Goal: Information Seeking & Learning: Learn about a topic

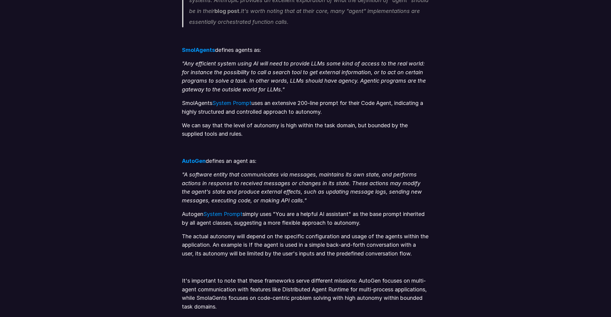
scroll to position [374, 0]
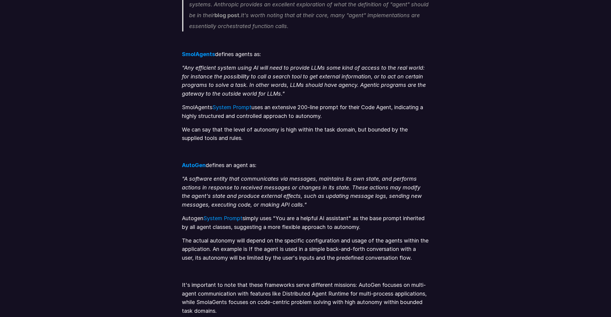
click at [293, 71] on p ""Any efficient system using AI will need to provide LLMs some kind of access to…" at bounding box center [305, 81] width 247 height 35
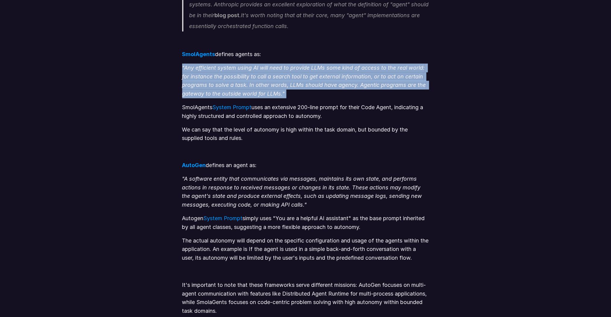
click at [293, 71] on p ""Any efficient system using AI will need to provide LLMs some kind of access to…" at bounding box center [305, 81] width 247 height 35
drag, startPoint x: 293, startPoint y: 71, endPoint x: 267, endPoint y: 85, distance: 29.4
click at [267, 85] on em ""Any efficient system using AI will need to provide LLMs some kind of access to…" at bounding box center [305, 80] width 246 height 32
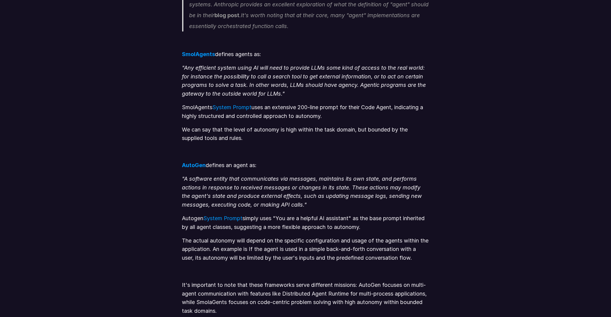
click at [253, 181] on em ""A software entity that communicates via messages, maintains its own state, and…" at bounding box center [303, 191] width 242 height 32
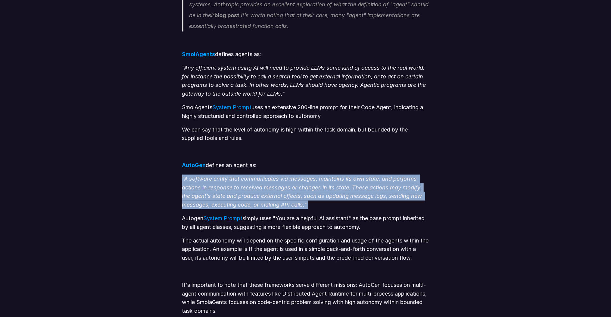
click at [253, 181] on em ""A software entity that communicates via messages, maintains its own state, and…" at bounding box center [303, 191] width 242 height 32
drag, startPoint x: 253, startPoint y: 181, endPoint x: 290, endPoint y: 201, distance: 42.5
click at [290, 201] on p ""A software entity that communicates via messages, maintains its own state, and…" at bounding box center [305, 191] width 247 height 35
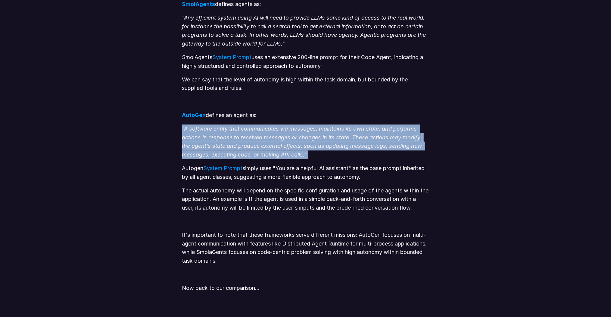
scroll to position [470, 0]
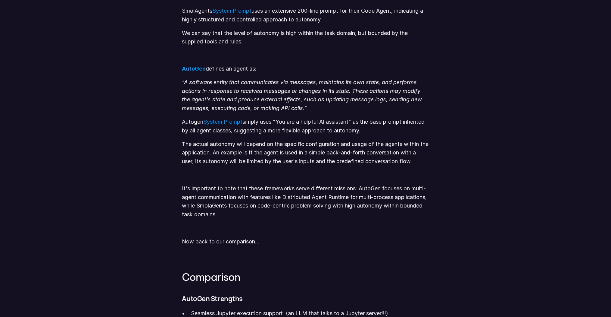
click at [365, 124] on p "Autogen System Prompt simply uses "You are a helpful AI assistant" as the base …" at bounding box center [305, 126] width 247 height 17
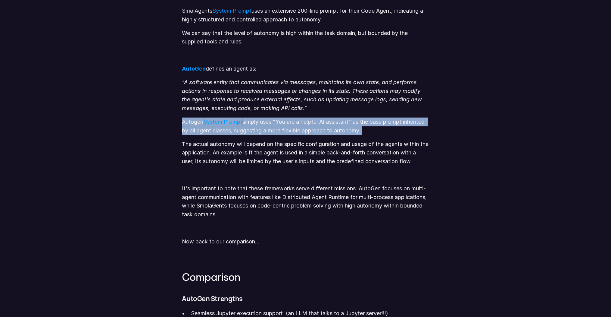
click at [365, 124] on p "Autogen System Prompt simply uses "You are a helpful AI assistant" as the base …" at bounding box center [305, 126] width 247 height 17
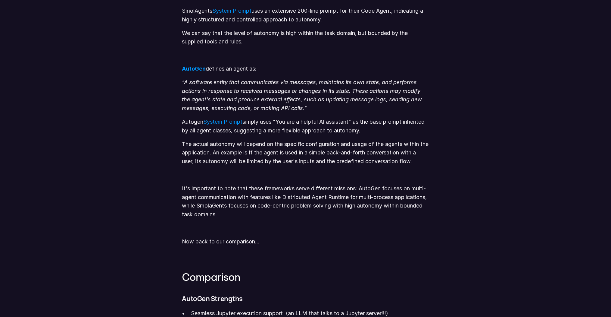
drag, startPoint x: 365, startPoint y: 124, endPoint x: 273, endPoint y: 149, distance: 95.3
click at [273, 149] on p "The actual autonomy will depend on the specific configuration and usage of the …" at bounding box center [305, 153] width 247 height 26
click at [269, 150] on p "The actual autonomy will depend on the specific configuration and usage of the …" at bounding box center [305, 153] width 247 height 26
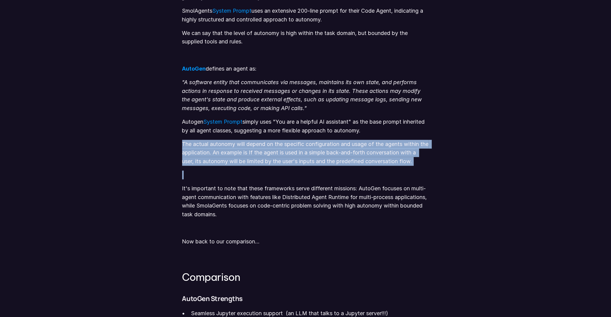
click at [269, 150] on p "The actual autonomy will depend on the specific configuration and usage of the …" at bounding box center [305, 153] width 247 height 26
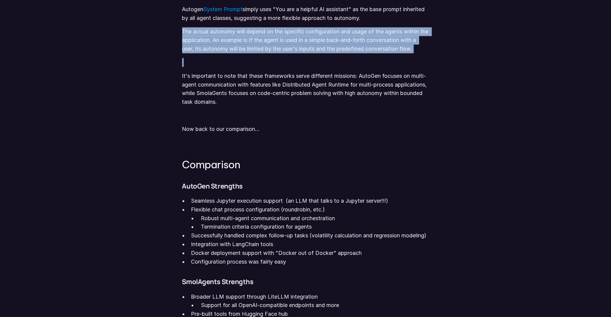
scroll to position [639, 0]
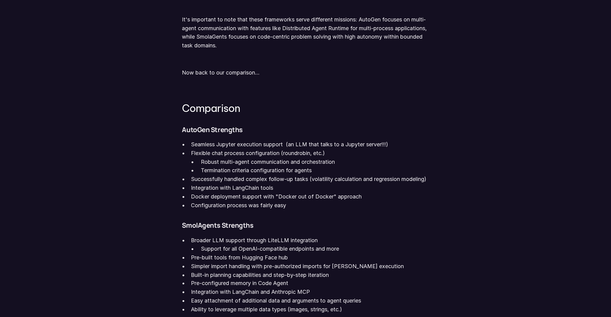
click at [255, 145] on p "Seamless Jupyter execution support (an LLM that talks to a Jupyter server!!!)" at bounding box center [310, 144] width 238 height 9
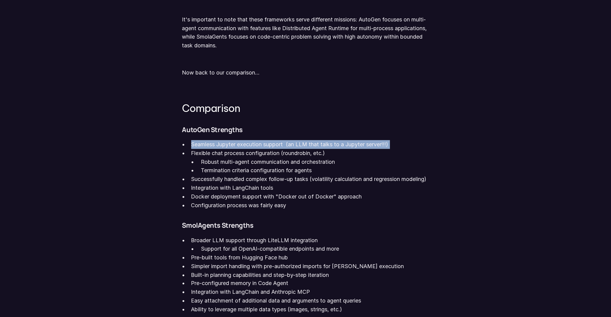
click at [255, 145] on p "Seamless Jupyter execution support (an LLM that talks to a Jupyter server!!!)" at bounding box center [310, 144] width 238 height 9
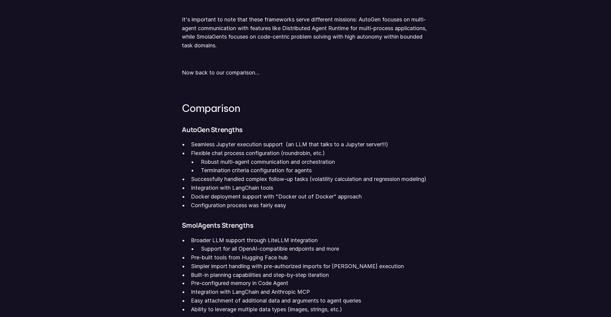
drag, startPoint x: 255, startPoint y: 145, endPoint x: 240, endPoint y: 160, distance: 20.9
click at [240, 160] on p "Robust multi-agent communication and orchestration" at bounding box center [315, 162] width 228 height 9
drag, startPoint x: 240, startPoint y: 160, endPoint x: 232, endPoint y: 168, distance: 11.3
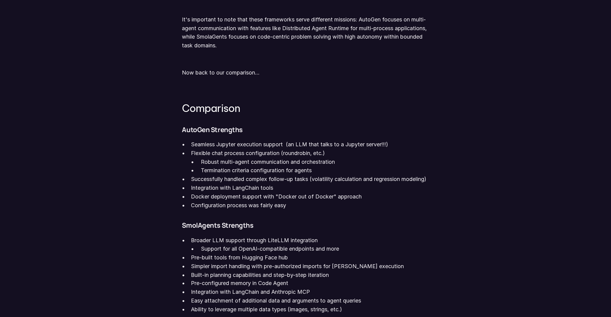
click at [232, 168] on p "Termination criteria configuration for agents" at bounding box center [315, 170] width 228 height 9
drag, startPoint x: 232, startPoint y: 168, endPoint x: 230, endPoint y: 179, distance: 11.3
click at [230, 179] on p "Successfully handled complex follow-up tasks (volatility calculation and regres…" at bounding box center [310, 179] width 238 height 9
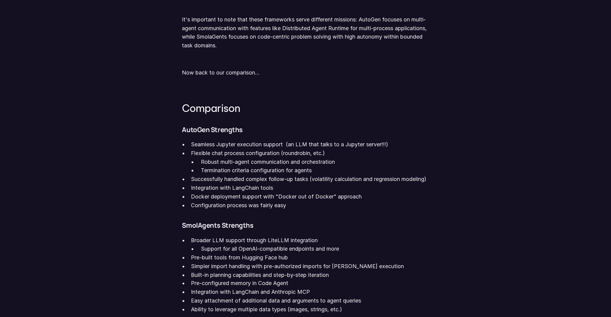
click at [354, 184] on p "Successfully handled complex follow-up tasks (volatility calculation and regres…" at bounding box center [310, 179] width 238 height 9
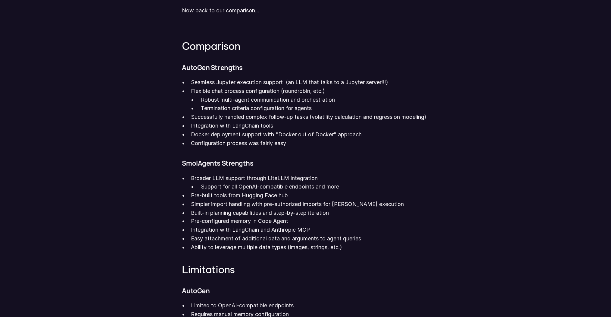
scroll to position [711, 0]
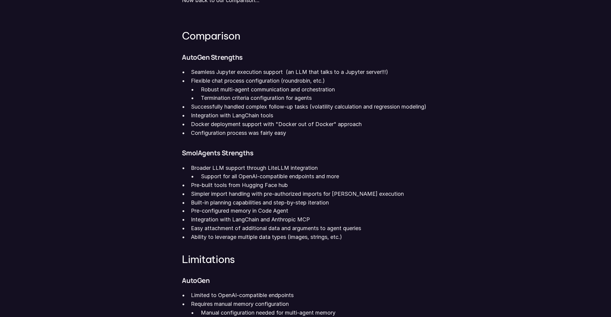
click at [235, 198] on p "Simpler import handling with pre-authorized imports for [PERSON_NAME] execution" at bounding box center [310, 194] width 238 height 9
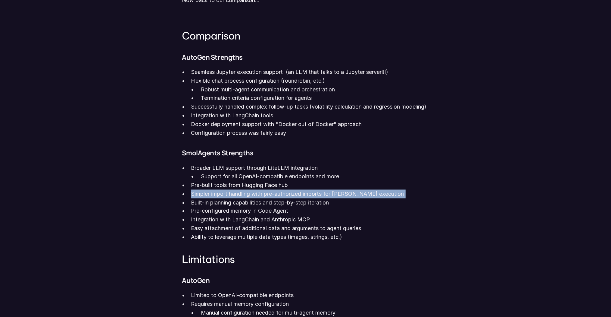
click at [235, 198] on p "Simpler import handling with pre-authorized imports for [PERSON_NAME] execution" at bounding box center [310, 194] width 238 height 9
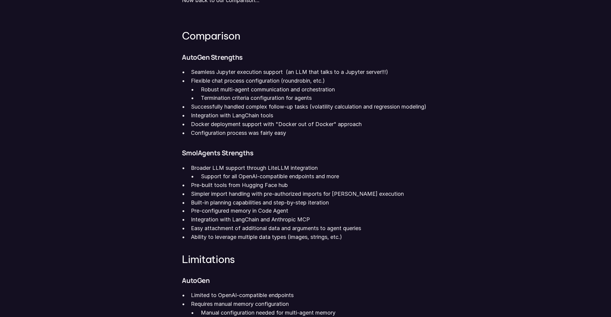
drag, startPoint x: 235, startPoint y: 203, endPoint x: 221, endPoint y: 221, distance: 22.5
click at [221, 215] on p "Pre-configured memory in Code Agent" at bounding box center [310, 211] width 238 height 9
drag, startPoint x: 221, startPoint y: 221, endPoint x: 216, endPoint y: 234, distance: 13.8
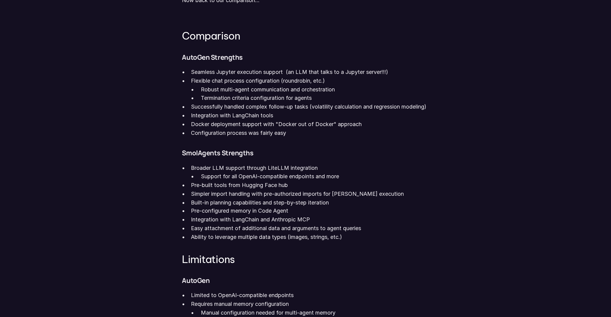
click at [216, 233] on p "Easy attachment of additional data and arguments to agent queries" at bounding box center [310, 228] width 238 height 9
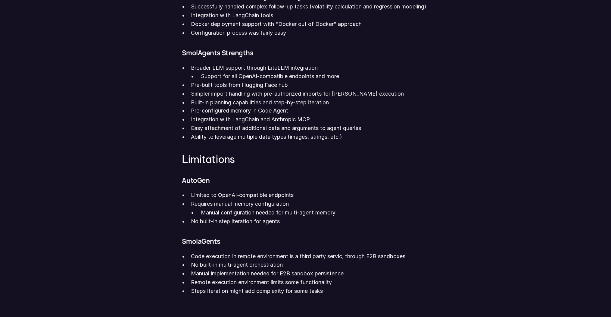
scroll to position [832, 0]
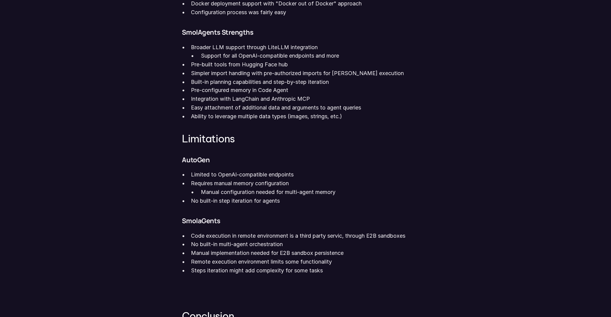
click at [267, 179] on p "Limited to OpenAI-compatible endpoints" at bounding box center [310, 175] width 238 height 9
drag, startPoint x: 266, startPoint y: 182, endPoint x: 229, endPoint y: 189, distance: 37.7
click at [229, 188] on p "Requires manual memory configuration" at bounding box center [310, 183] width 238 height 9
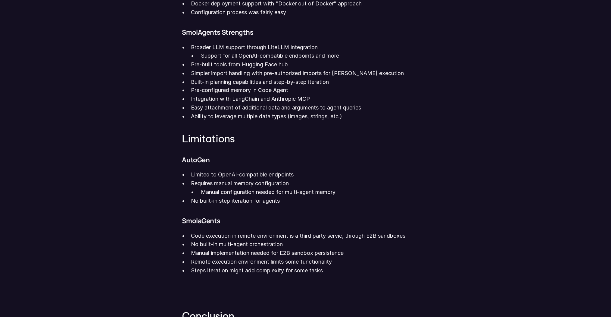
click at [221, 188] on p "Requires manual memory configuration" at bounding box center [310, 183] width 238 height 9
drag, startPoint x: 221, startPoint y: 191, endPoint x: 209, endPoint y: 199, distance: 14.1
click at [209, 197] on p "Manual configuration needed for multi-agent memory" at bounding box center [315, 192] width 228 height 9
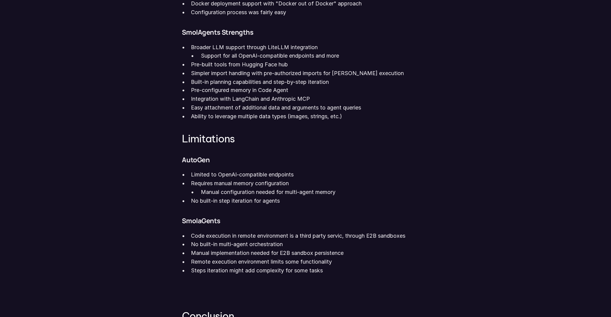
click at [208, 197] on p "Manual configuration needed for multi-agent memory" at bounding box center [315, 192] width 228 height 9
drag, startPoint x: 208, startPoint y: 201, endPoint x: 200, endPoint y: 210, distance: 11.5
click at [200, 206] on p "No built-in step iteration for agents" at bounding box center [310, 201] width 238 height 9
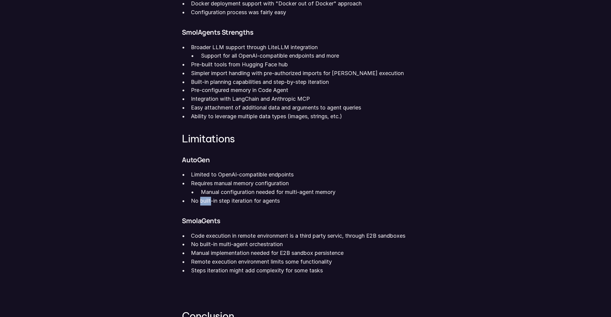
click at [200, 206] on p "No built-in step iteration for agents" at bounding box center [310, 201] width 238 height 9
drag, startPoint x: 200, startPoint y: 210, endPoint x: 265, endPoint y: 206, distance: 64.9
click at [265, 206] on p "No built-in step iteration for agents" at bounding box center [310, 201] width 238 height 9
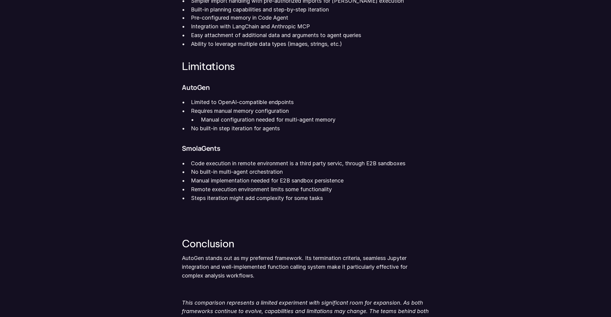
click at [313, 168] on p "Code execution in remote environment is a third party servic, through E2B sandb…" at bounding box center [310, 163] width 238 height 9
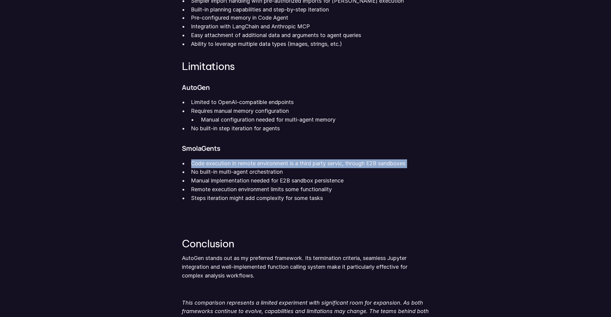
click at [313, 168] on p "Code execution in remote environment is a third party servic, through E2B sandb…" at bounding box center [310, 163] width 238 height 9
drag, startPoint x: 313, startPoint y: 172, endPoint x: 255, endPoint y: 176, distance: 58.3
click at [255, 168] on p "Code execution in remote environment is a third party servic, through E2B sandb…" at bounding box center [310, 163] width 238 height 9
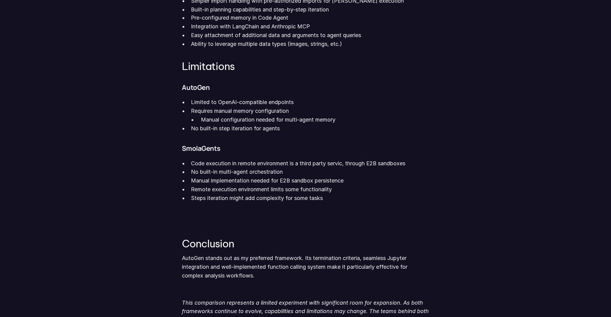
click at [224, 177] on p "No built-in multi-agent orchestration" at bounding box center [310, 172] width 238 height 9
drag, startPoint x: 224, startPoint y: 181, endPoint x: 212, endPoint y: 193, distance: 17.3
click at [212, 185] on p "Manual implementation needed for E2B sandbox persistence" at bounding box center [310, 181] width 238 height 9
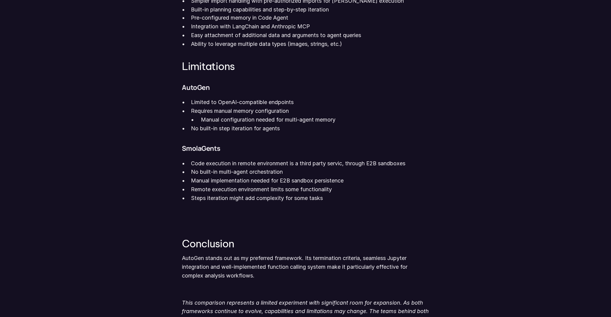
click at [213, 185] on p "Manual implementation needed for E2B sandbox persistence" at bounding box center [310, 181] width 238 height 9
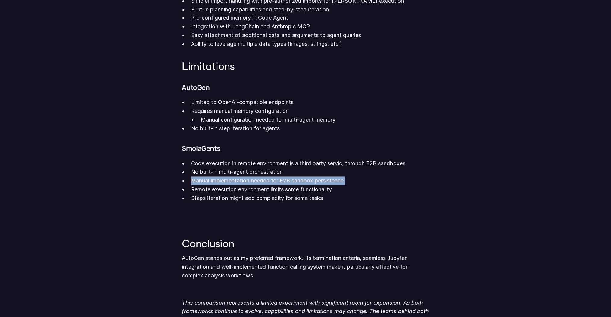
click at [213, 185] on p "Manual implementation needed for E2B sandbox persistence" at bounding box center [310, 181] width 238 height 9
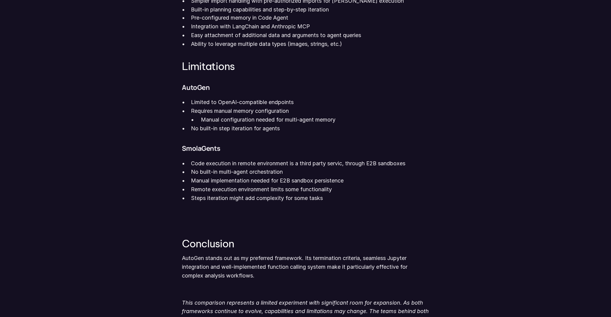
drag, startPoint x: 213, startPoint y: 192, endPoint x: 213, endPoint y: 198, distance: 6.4
click at [213, 194] on p "Remote execution environment limits some functionality" at bounding box center [310, 189] width 238 height 9
click at [212, 194] on p "Remote execution environment limits some functionality" at bounding box center [310, 189] width 238 height 9
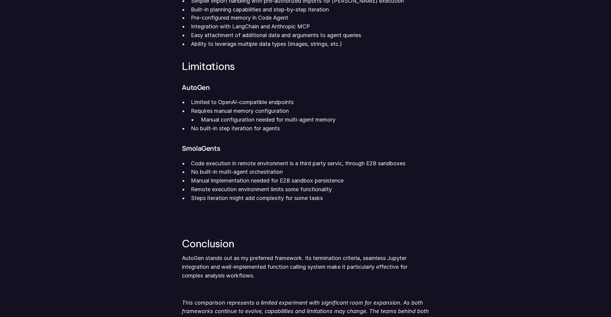
drag, startPoint x: 212, startPoint y: 199, endPoint x: 207, endPoint y: 209, distance: 10.9
click at [207, 203] on p "Steps iteration might add complexity for some tasks" at bounding box center [310, 198] width 238 height 9
drag, startPoint x: 207, startPoint y: 209, endPoint x: 301, endPoint y: 208, distance: 93.4
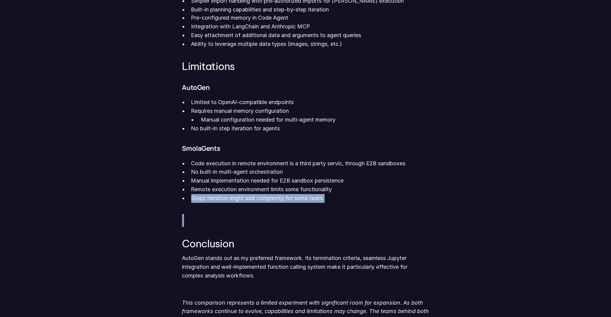
click at [301, 203] on p "Steps iteration might add complexity for some tasks" at bounding box center [310, 198] width 238 height 9
click at [266, 203] on p "Steps iteration might add complexity for some tasks" at bounding box center [310, 198] width 238 height 9
click at [235, 203] on p "Steps iteration might add complexity for some tasks" at bounding box center [310, 198] width 238 height 9
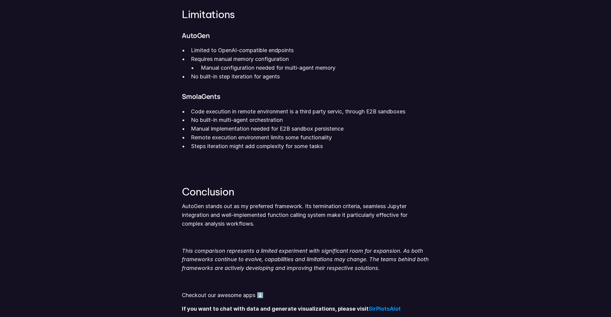
scroll to position [1000, 0]
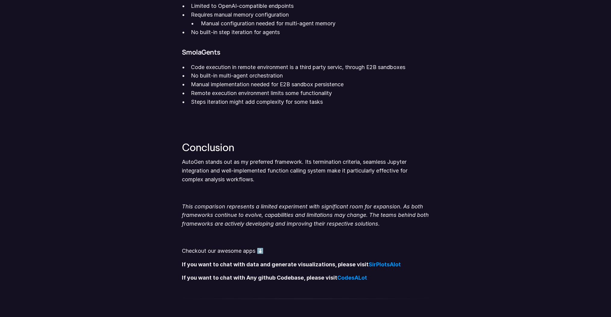
click at [269, 172] on p "AutoGen stands out as my preferred framework. Its termination criteria, seamles…" at bounding box center [305, 171] width 247 height 26
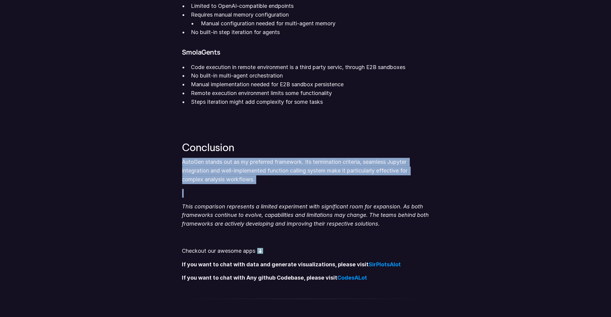
click at [269, 172] on p "AutoGen stands out as my preferred framework. Its termination criteria, seamles…" at bounding box center [305, 171] width 247 height 26
drag, startPoint x: 269, startPoint y: 172, endPoint x: 252, endPoint y: 178, distance: 18.2
click at [252, 178] on p "AutoGen stands out as my preferred framework. Its termination criteria, seamles…" at bounding box center [305, 171] width 247 height 26
click at [235, 181] on p "AutoGen stands out as my preferred framework. Its termination criteria, seamles…" at bounding box center [305, 171] width 247 height 26
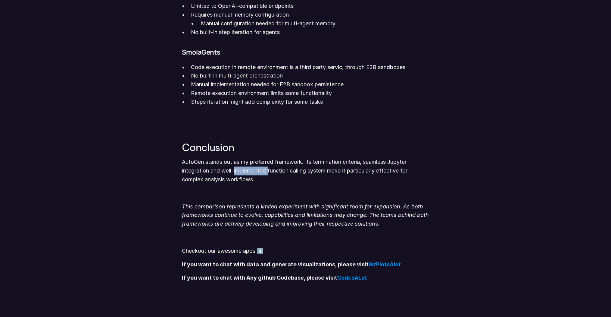
click at [235, 181] on p "AutoGen stands out as my preferred framework. Its termination criteria, seamles…" at bounding box center [305, 171] width 247 height 26
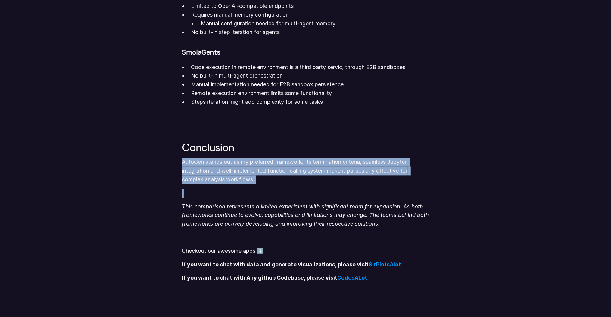
click at [235, 181] on p "AutoGen stands out as my preferred framework. Its termination criteria, seamles…" at bounding box center [305, 171] width 247 height 26
drag, startPoint x: 235, startPoint y: 181, endPoint x: 216, endPoint y: 186, distance: 19.4
click at [216, 184] on p "AutoGen stands out as my preferred framework. Its termination criteria, seamles…" at bounding box center [305, 171] width 247 height 26
click at [227, 178] on p "AutoGen stands out as my preferred framework. Its termination criteria, seamles…" at bounding box center [305, 171] width 247 height 26
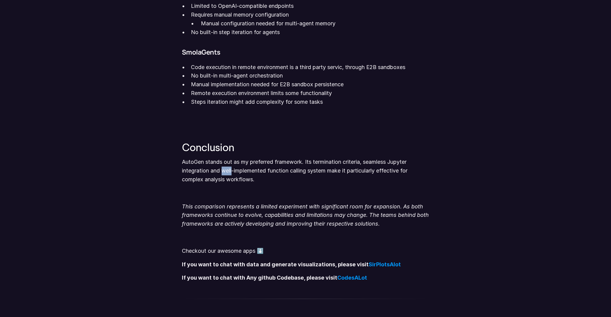
click at [227, 178] on p "AutoGen stands out as my preferred framework. Its termination criteria, seamles…" at bounding box center [305, 171] width 247 height 26
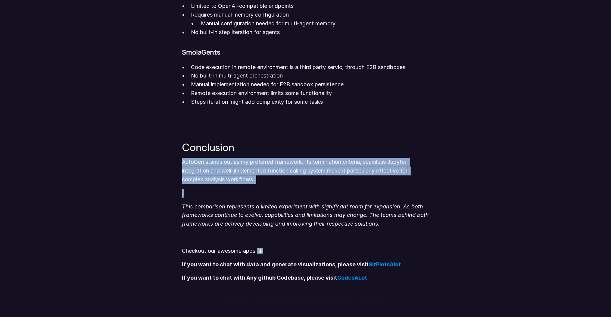
click at [227, 178] on p "AutoGen stands out as my preferred framework. Its termination criteria, seamles…" at bounding box center [305, 171] width 247 height 26
click at [349, 179] on p "AutoGen stands out as my preferred framework. Its termination criteria, seamles…" at bounding box center [305, 171] width 247 height 26
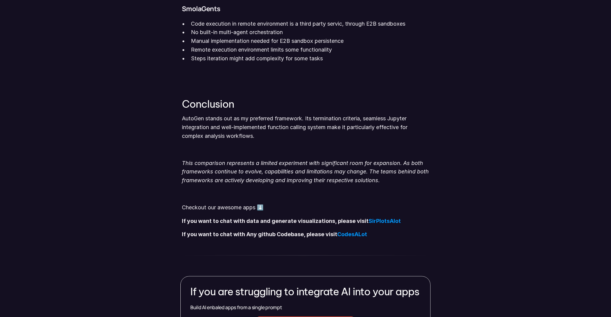
scroll to position [976, 0]
